Goal: Information Seeking & Learning: Learn about a topic

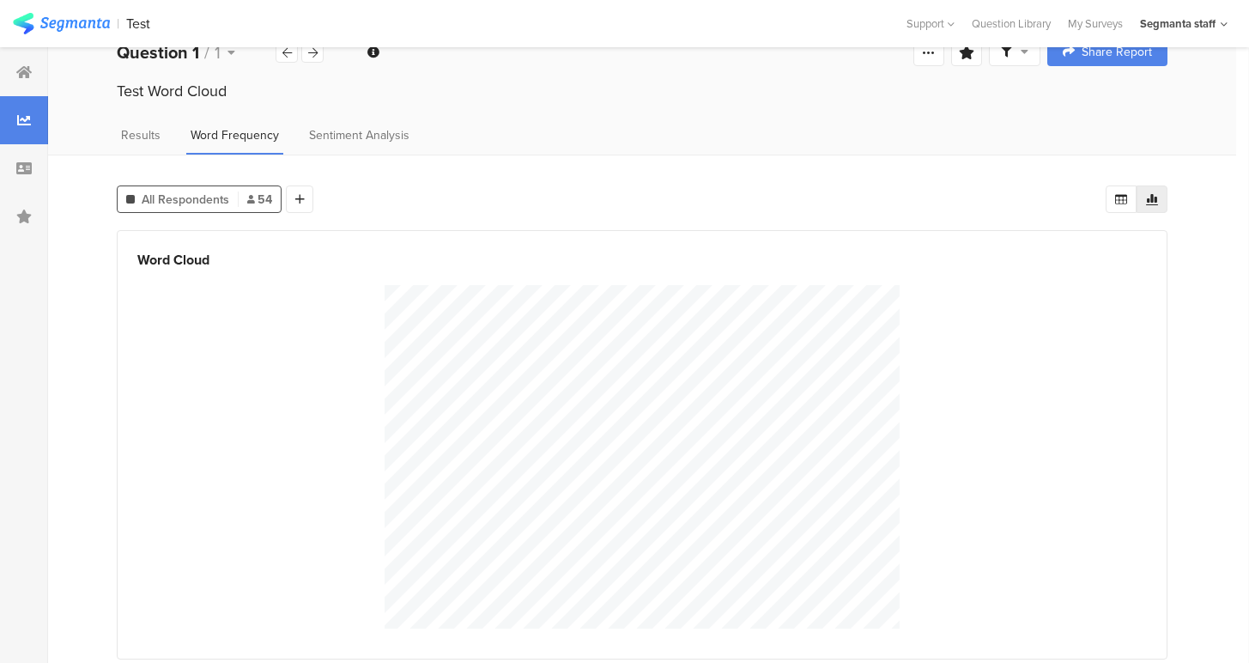
scroll to position [43, 0]
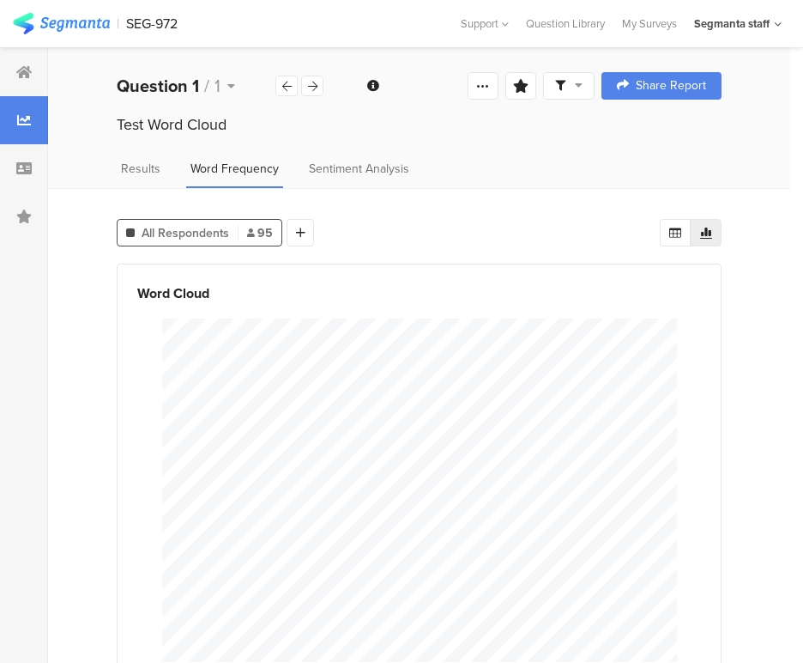
click at [713, 233] on icon at bounding box center [707, 233] width 14 height 14
click at [691, 232] on div at bounding box center [675, 232] width 31 height 27
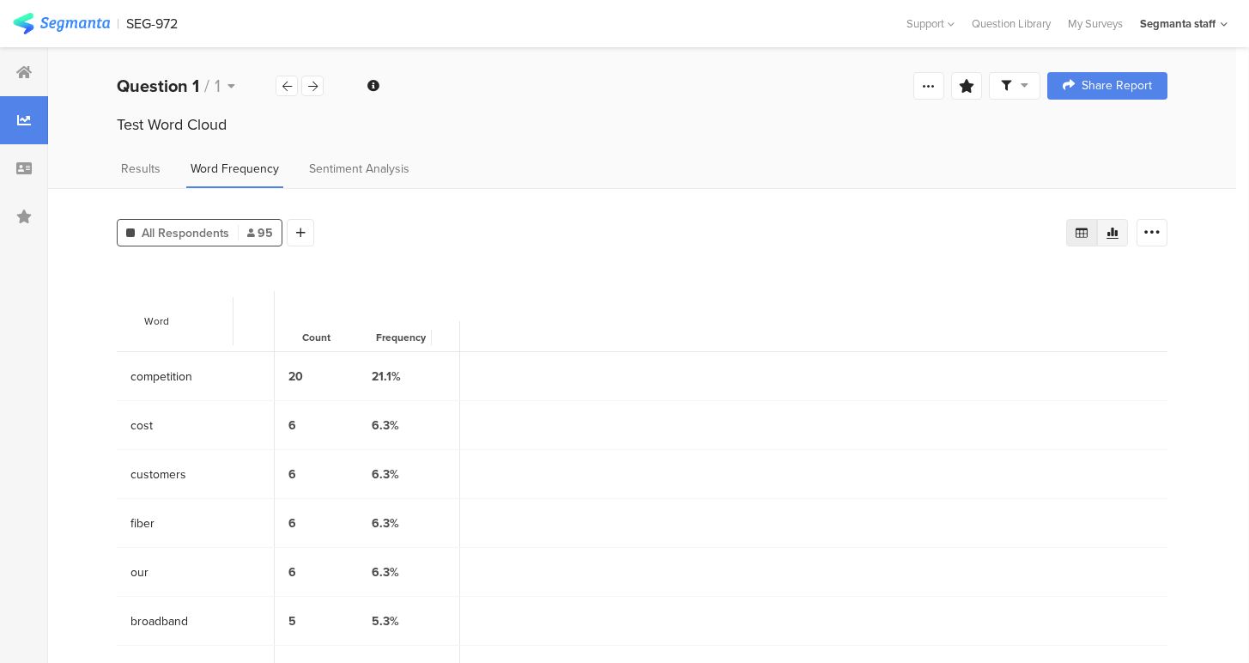
click at [1118, 233] on icon at bounding box center [1112, 232] width 12 height 11
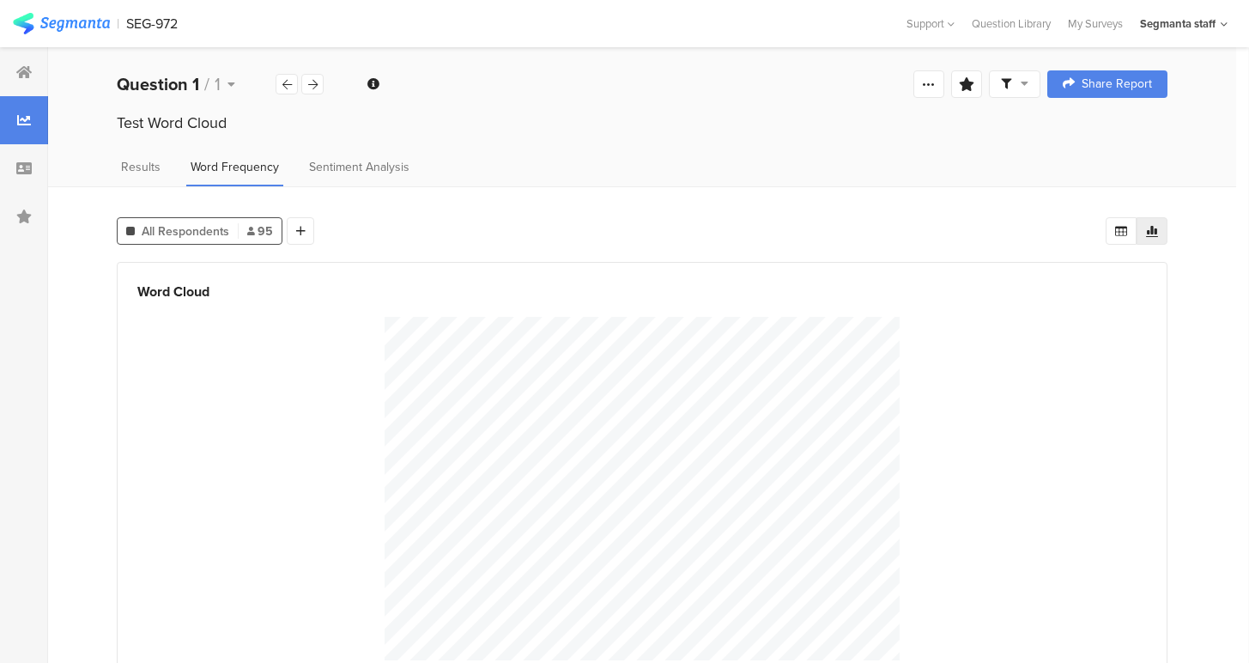
scroll to position [43, 0]
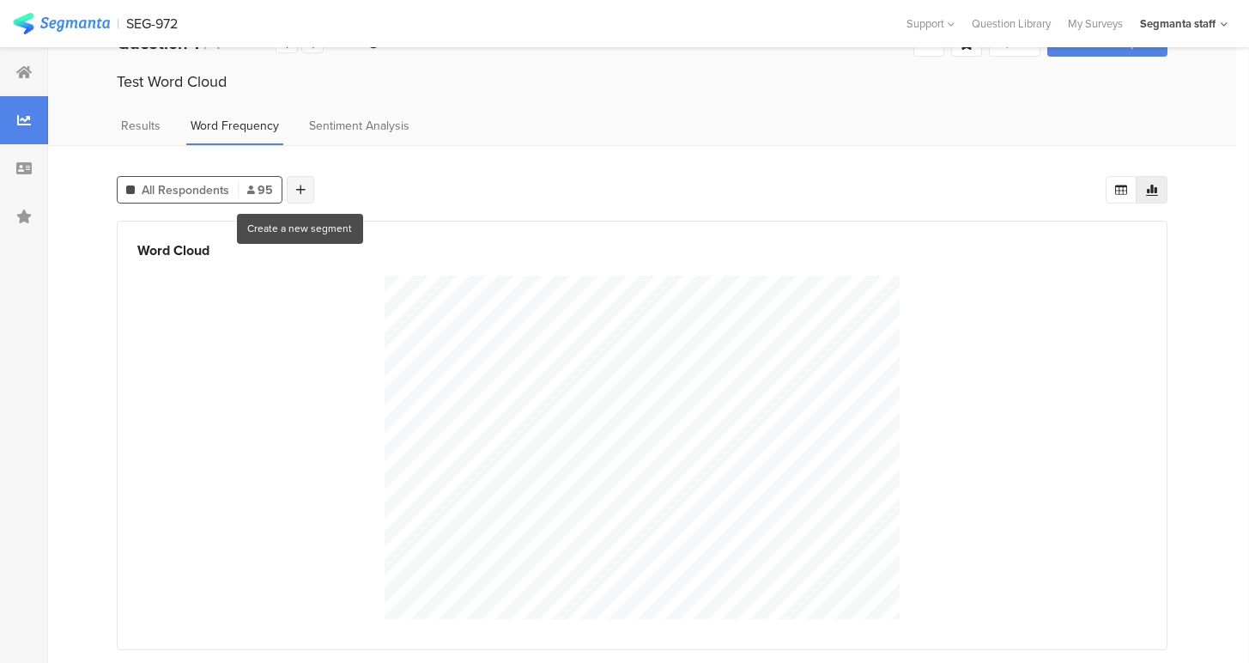
click at [308, 191] on div at bounding box center [300, 189] width 27 height 27
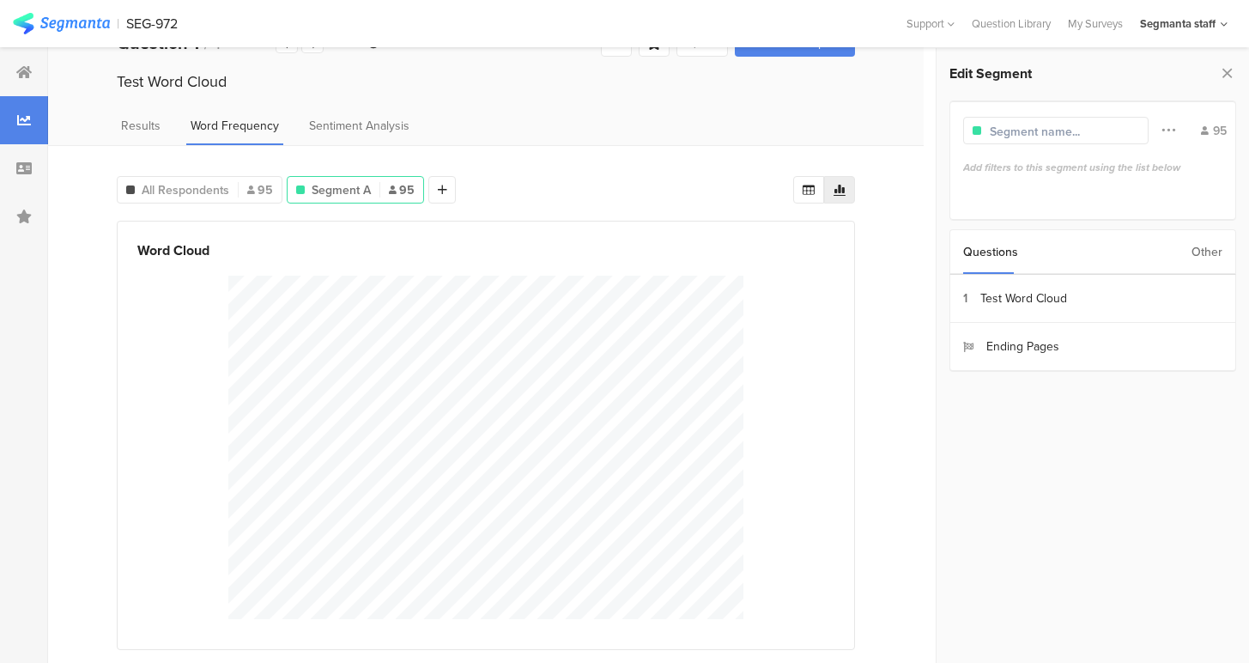
click at [1222, 251] on div "Questions Other" at bounding box center [1092, 251] width 287 height 45
click at [1208, 250] on div "Other" at bounding box center [1206, 252] width 31 height 44
click at [993, 247] on div "Questions" at bounding box center [990, 252] width 55 height 44
click at [1162, 127] on icon at bounding box center [1168, 129] width 14 height 22
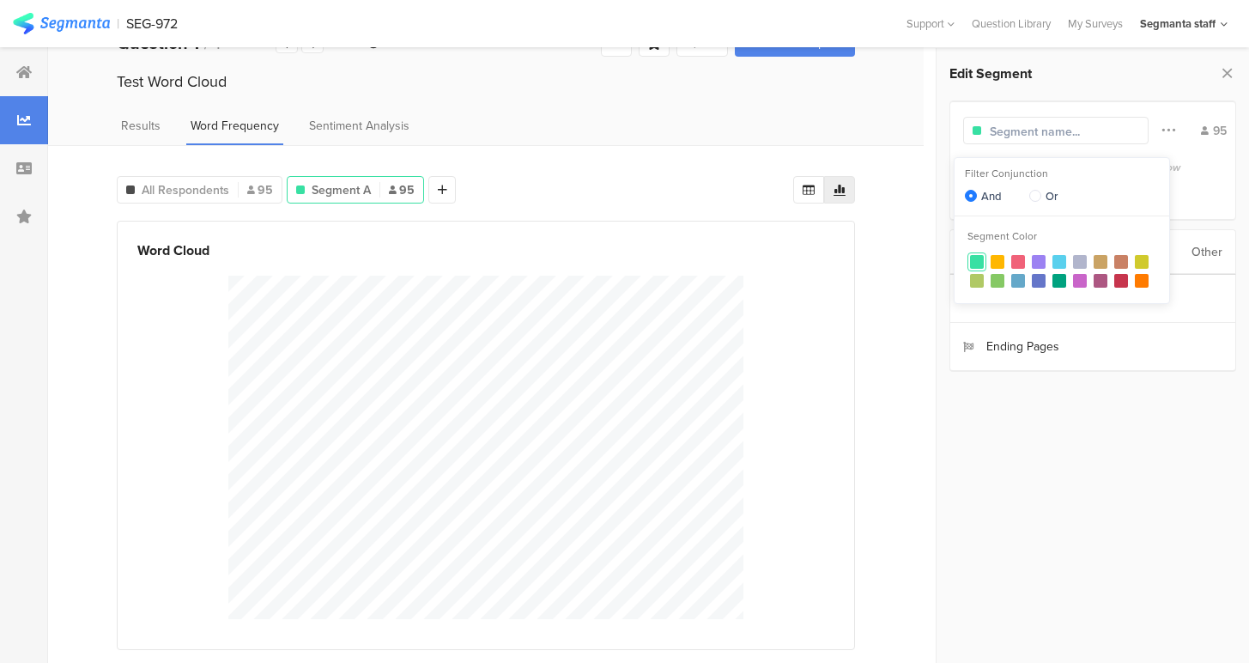
click at [1054, 490] on div "1 Test Word Cloud Ending Pages" at bounding box center [1092, 395] width 287 height 241
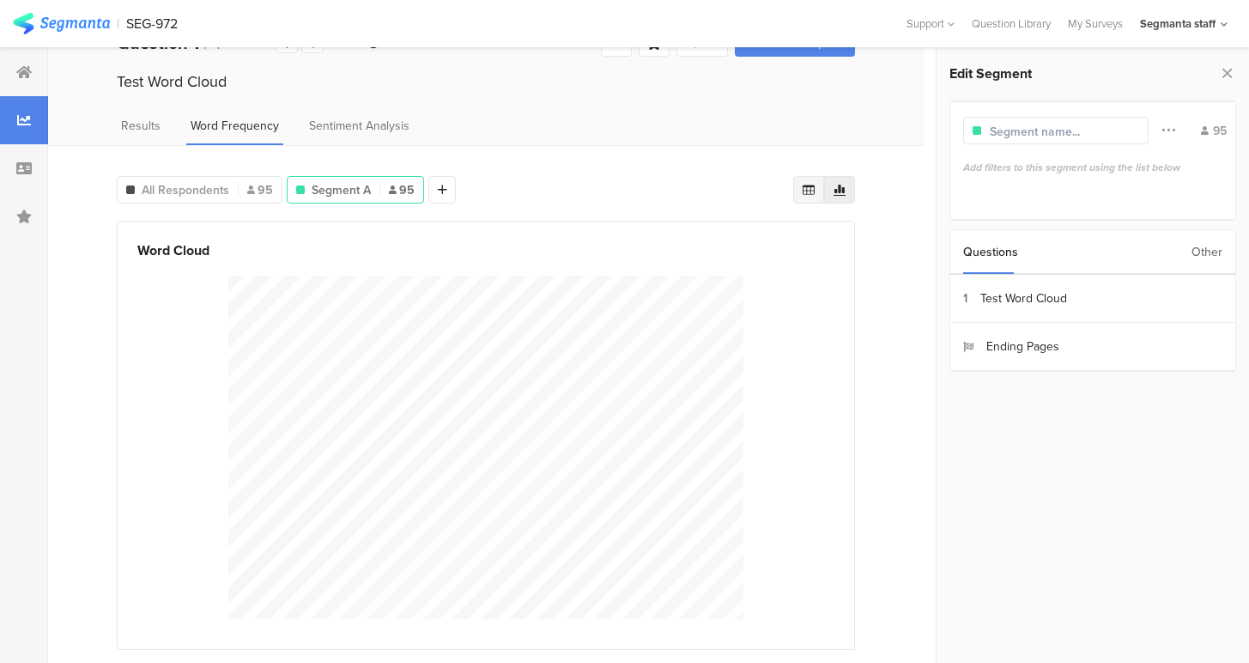
click at [809, 191] on div at bounding box center [808, 189] width 31 height 27
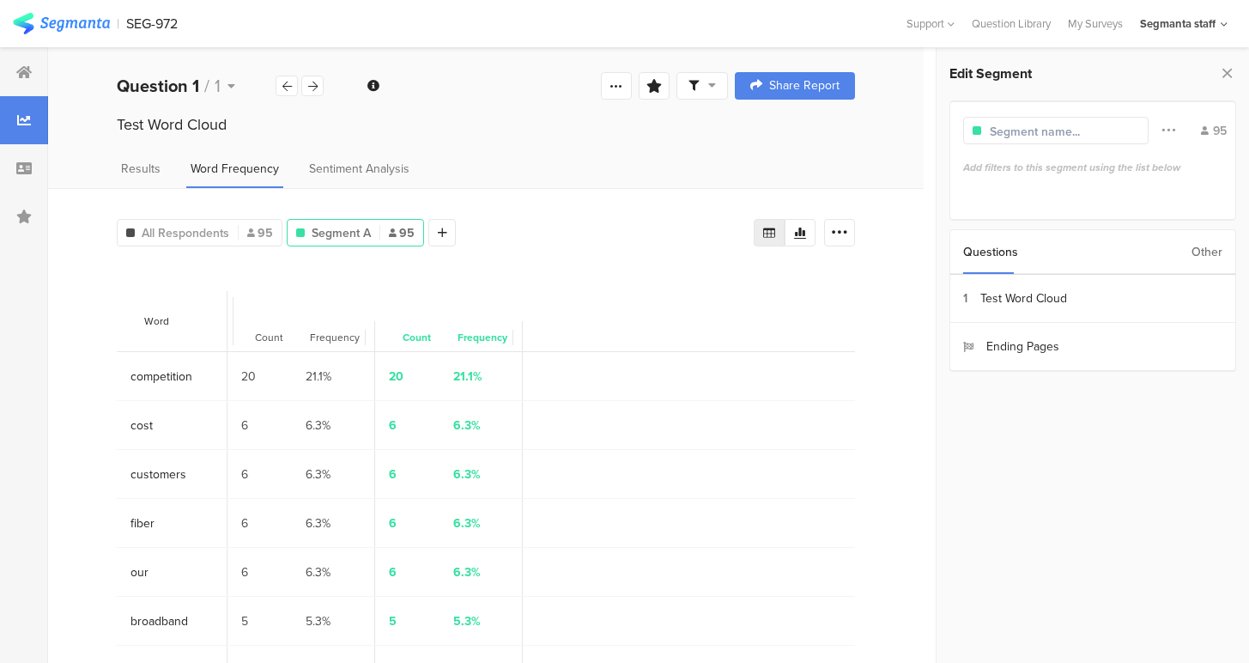
click at [161, 619] on span "broadband" at bounding box center [178, 621] width 96 height 18
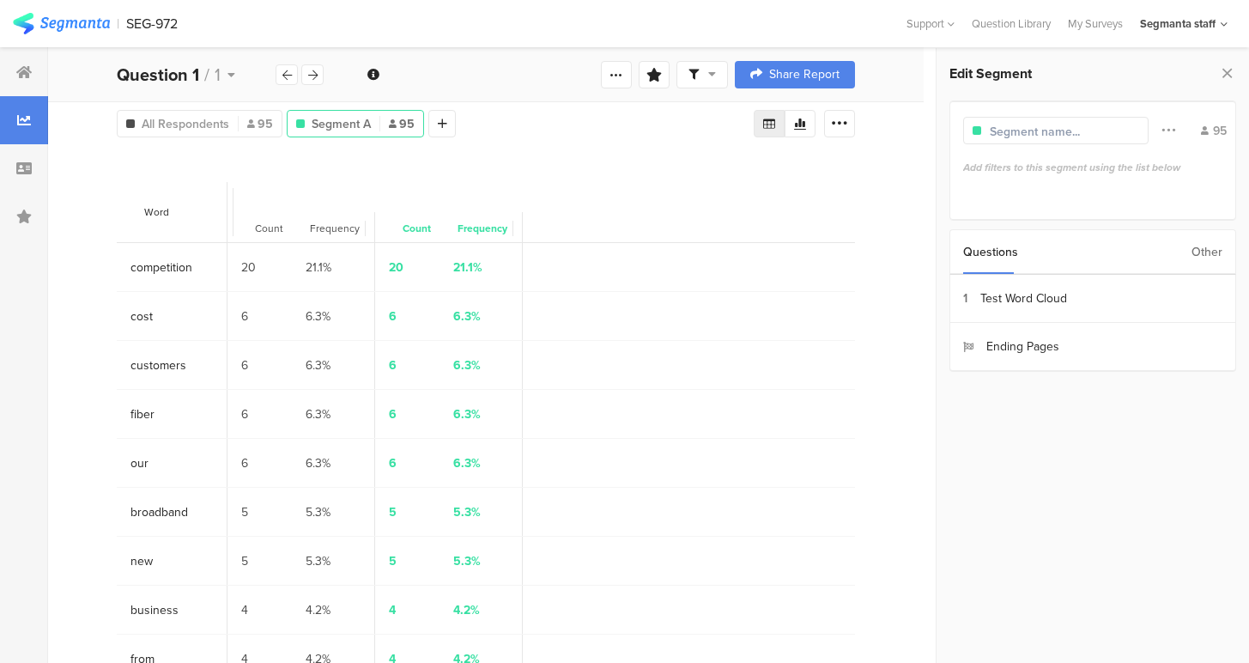
scroll to position [100, 0]
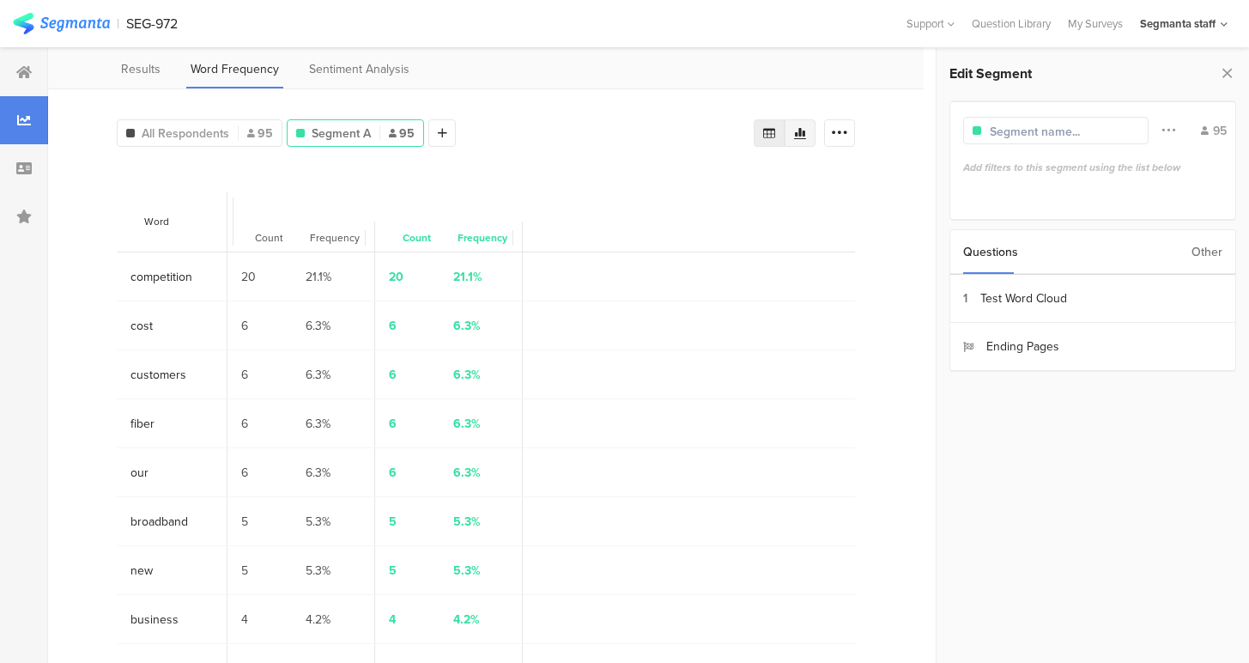
click at [815, 129] on div at bounding box center [799, 132] width 31 height 27
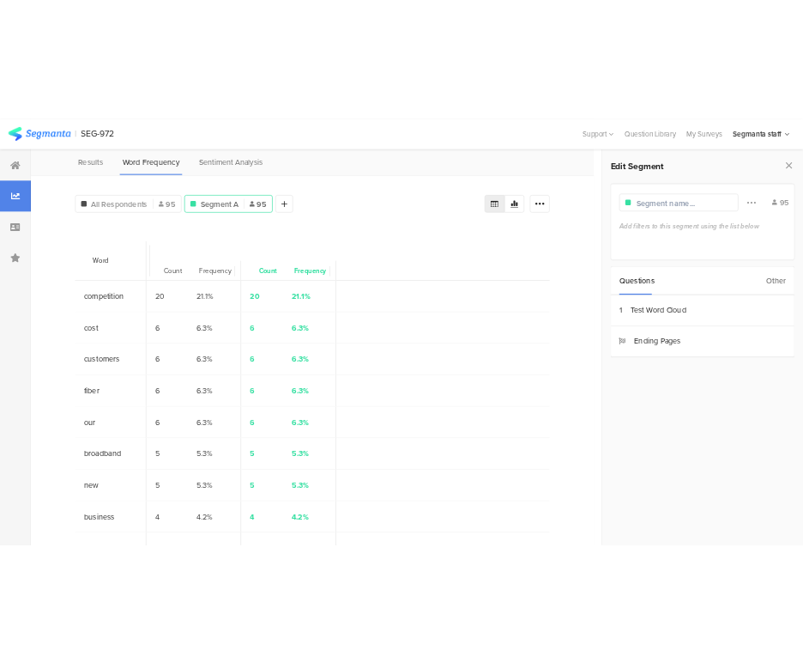
scroll to position [43, 0]
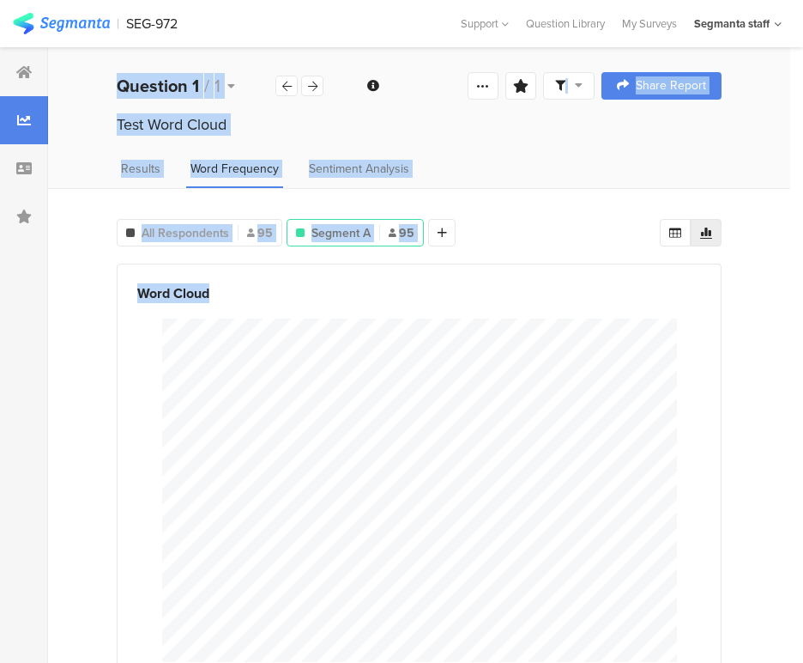
drag, startPoint x: 244, startPoint y: 289, endPoint x: 40, endPoint y: 289, distance: 203.4
click at [40, 289] on div "Saved Reports Welcome page 1 Test Word Cloud Ending page Question 1 / 1 Questio…" at bounding box center [401, 376] width 803 height 658
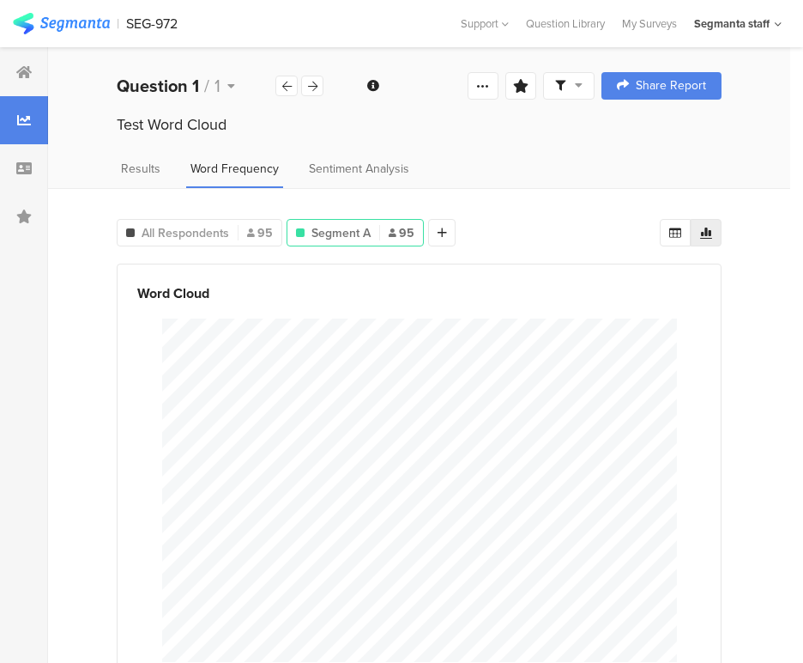
click at [159, 309] on div at bounding box center [419, 490] width 542 height 371
drag, startPoint x: 138, startPoint y: 290, endPoint x: 216, endPoint y: 300, distance: 78.7
click at [216, 300] on div "Word Cloud" at bounding box center [419, 293] width 564 height 24
copy div "Word Cloud"
click at [558, 139] on div "Test Word Cloud" at bounding box center [419, 126] width 742 height 27
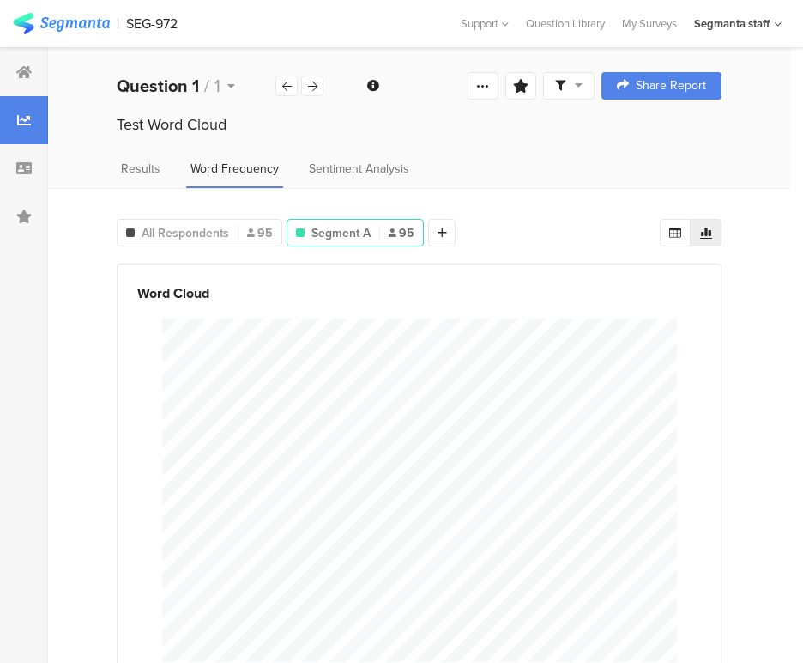
click at [774, 377] on div "All Respondents 95 Segment A 95 Add Segment Word Cloud" at bounding box center [419, 447] width 742 height 518
